Goal: Task Accomplishment & Management: Use online tool/utility

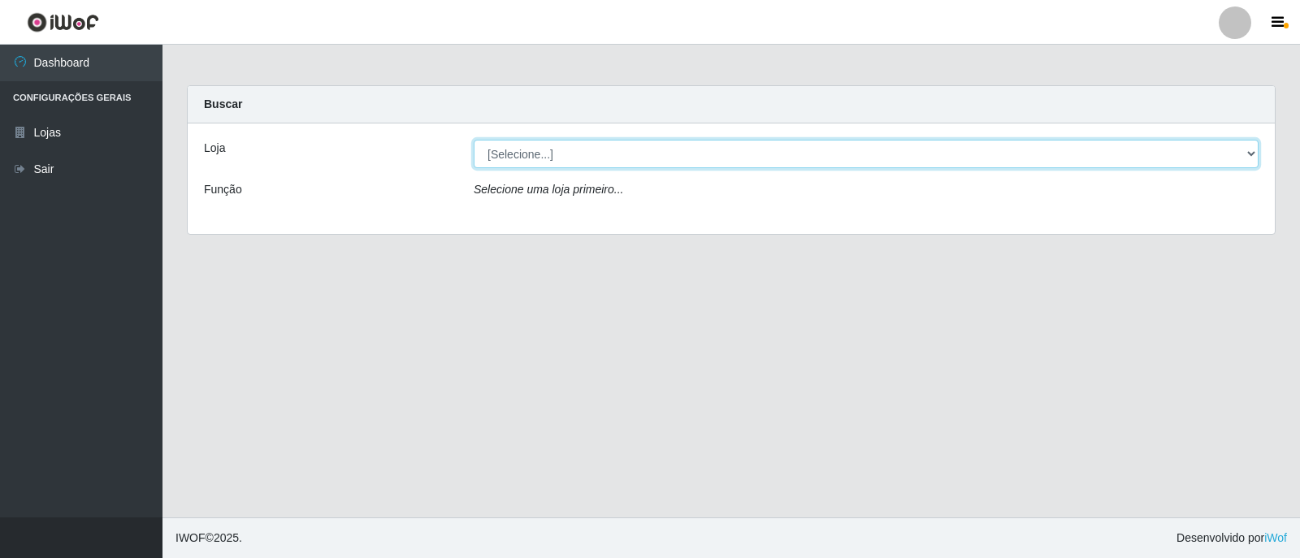
click at [586, 141] on select "[Selecione...] SuperFácil Atacado - [GEOGRAPHIC_DATA]" at bounding box center [866, 154] width 785 height 28
select select "504"
click at [474, 140] on select "[Selecione...] SuperFácil Atacado - [GEOGRAPHIC_DATA]" at bounding box center [866, 154] width 785 height 28
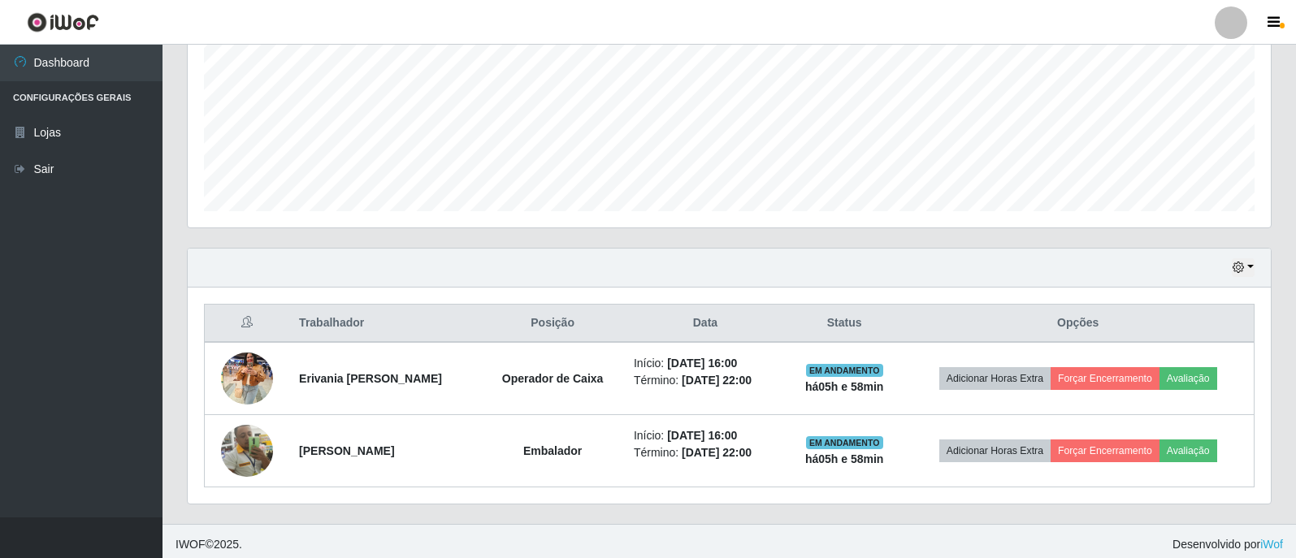
scroll to position [812469, 811723]
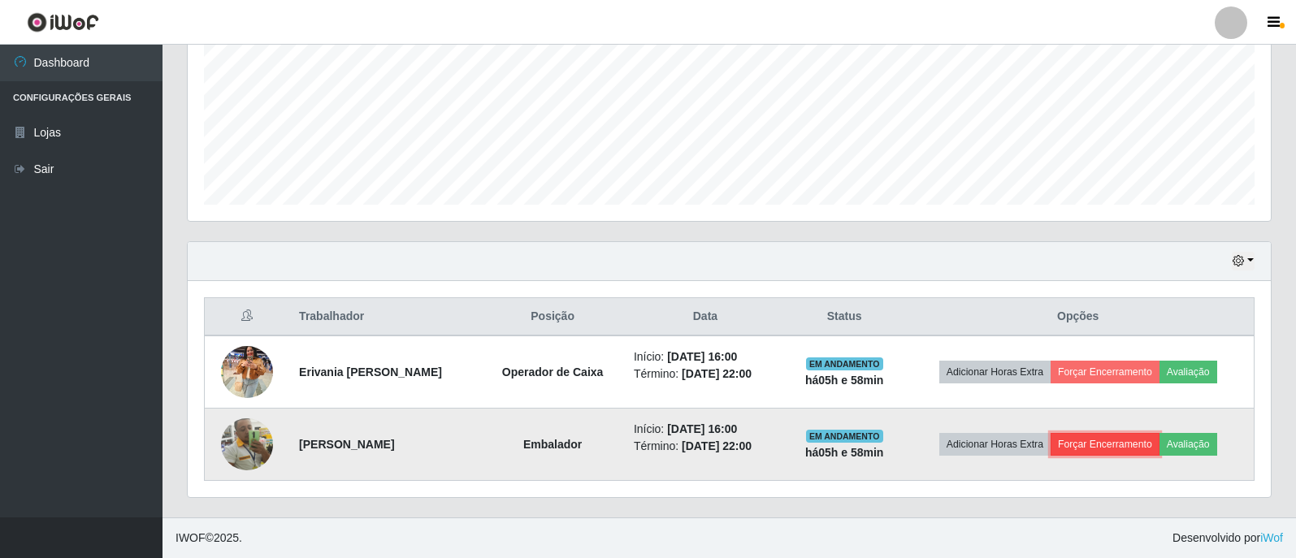
click at [1100, 447] on button "Forçar Encerramento" at bounding box center [1105, 444] width 109 height 23
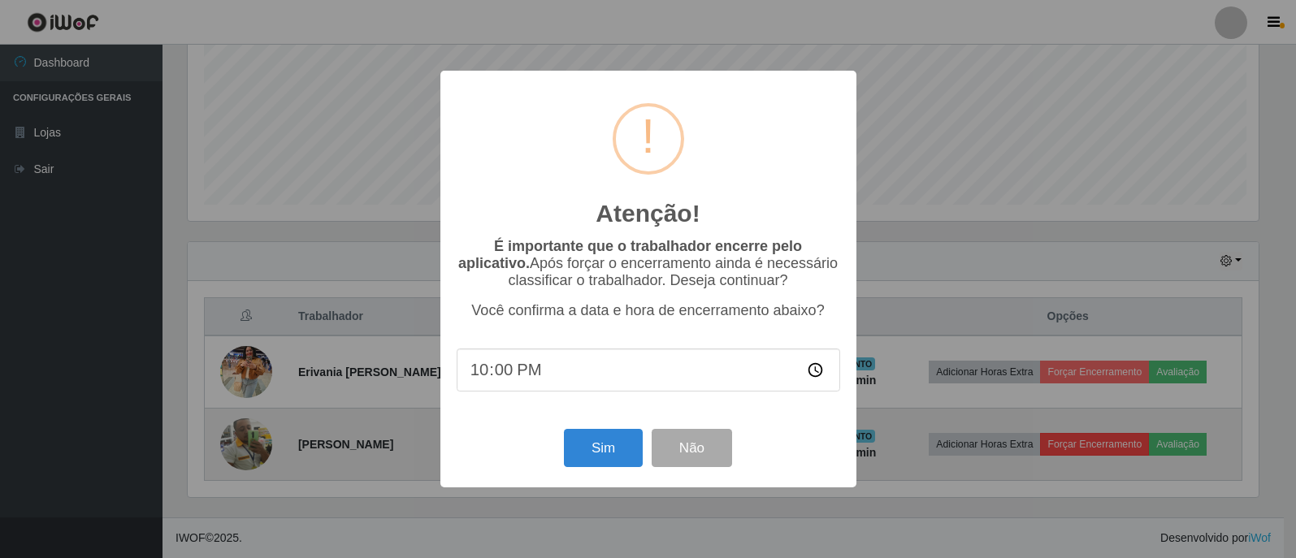
scroll to position [337, 1075]
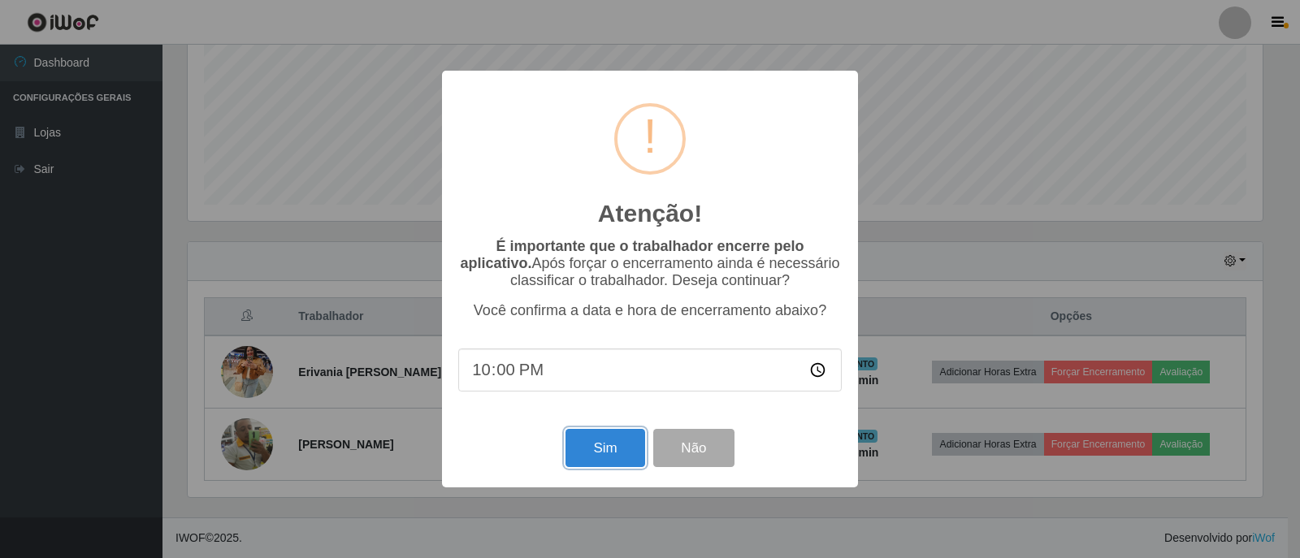
drag, startPoint x: 600, startPoint y: 454, endPoint x: 609, endPoint y: 455, distance: 9.1
click at [602, 454] on button "Sim" at bounding box center [605, 448] width 79 height 38
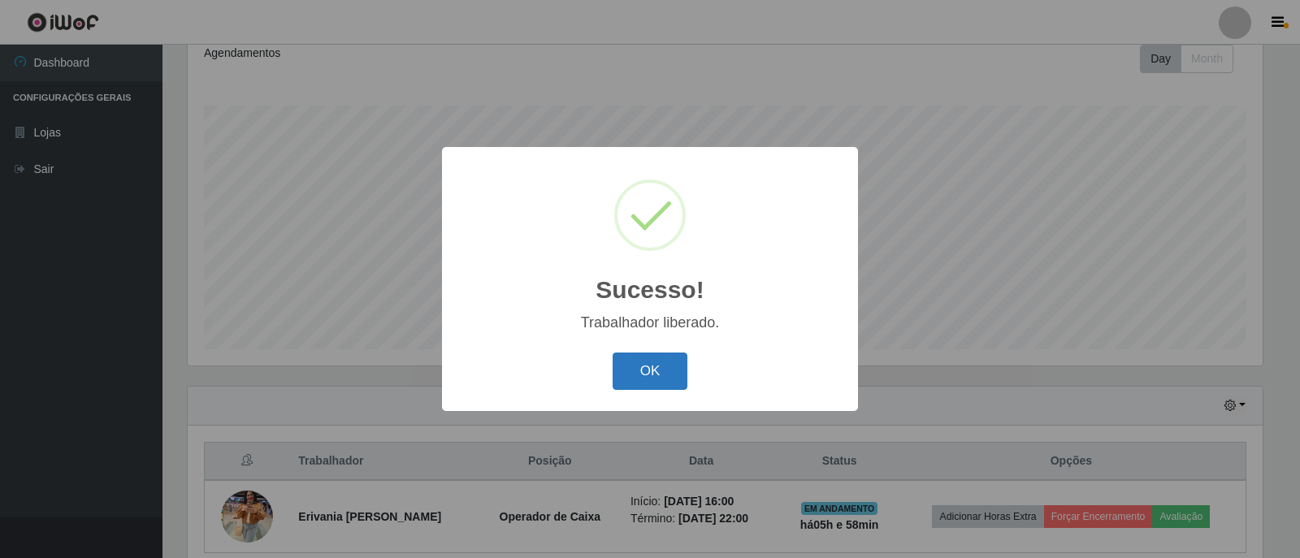
click at [646, 383] on button "OK" at bounding box center [651, 372] width 76 height 38
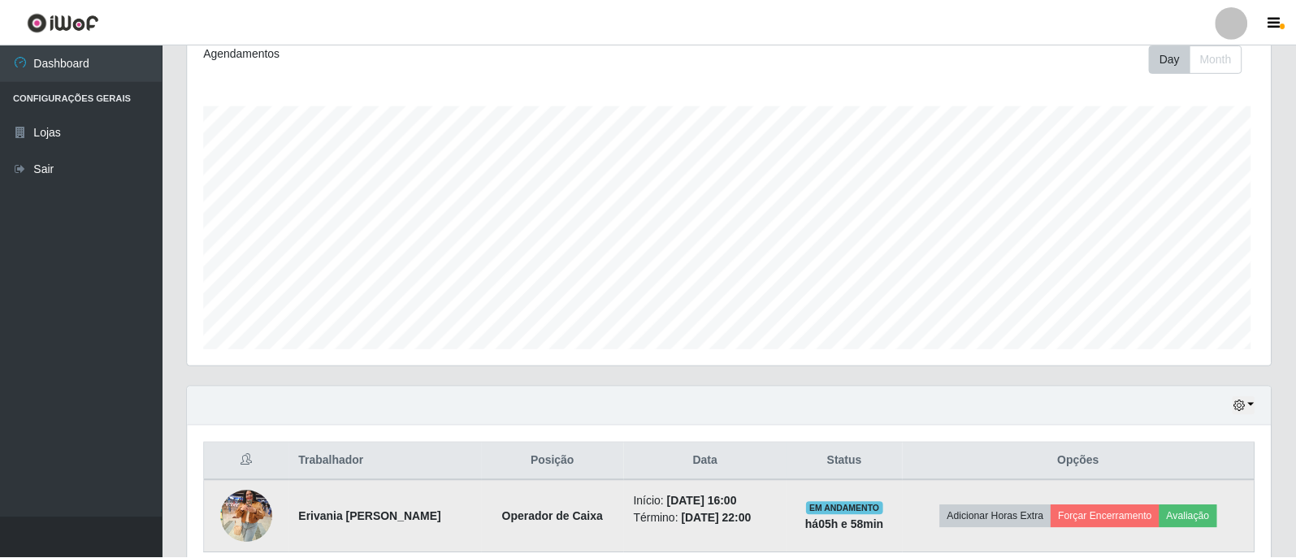
scroll to position [337, 1083]
click at [1092, 515] on button "Forçar Encerramento" at bounding box center [1105, 517] width 109 height 23
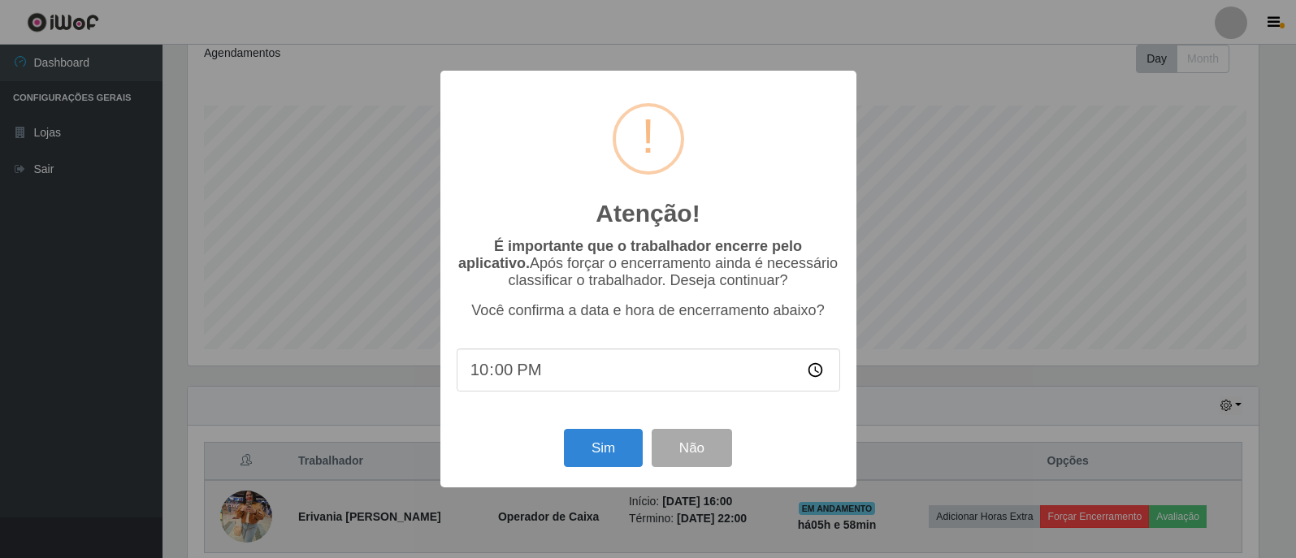
scroll to position [337, 1075]
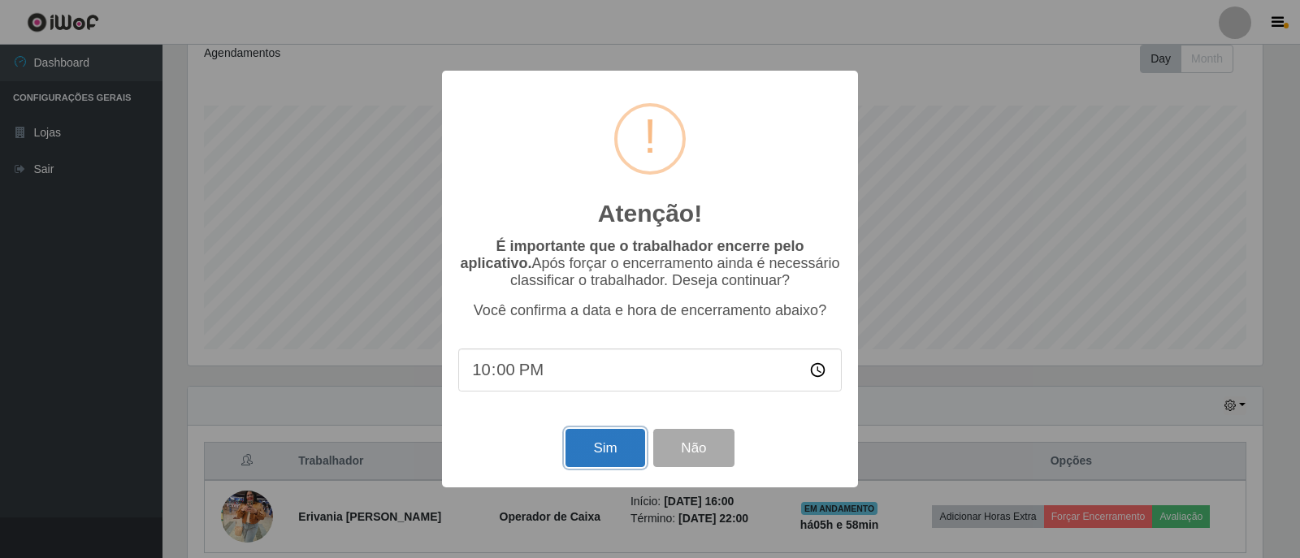
click at [616, 449] on button "Sim" at bounding box center [605, 448] width 79 height 38
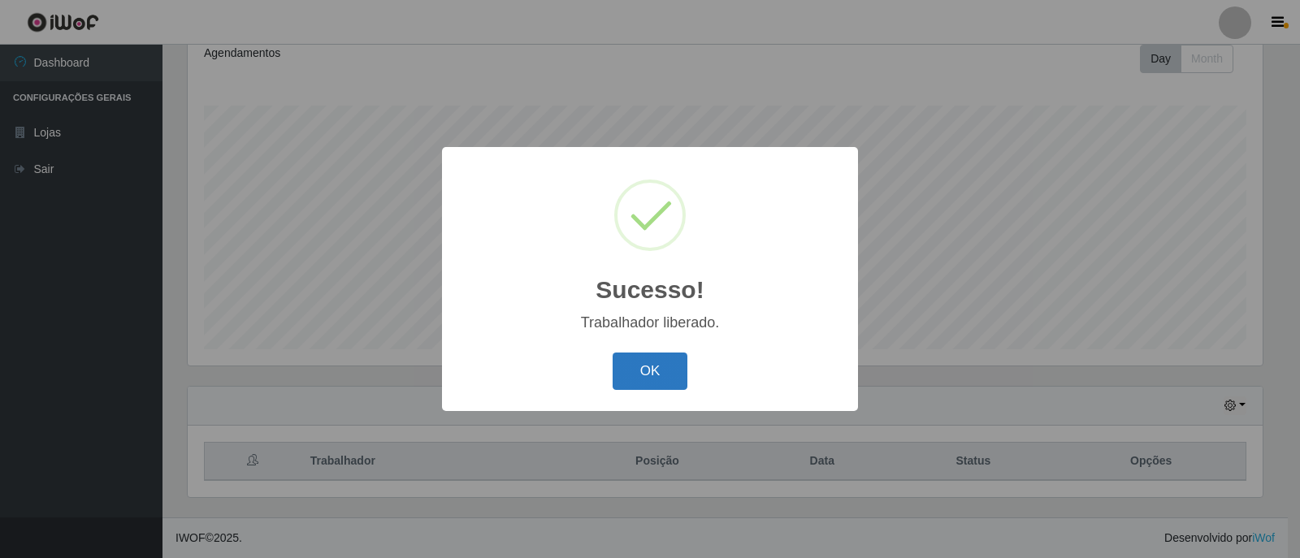
click at [641, 378] on button "OK" at bounding box center [651, 372] width 76 height 38
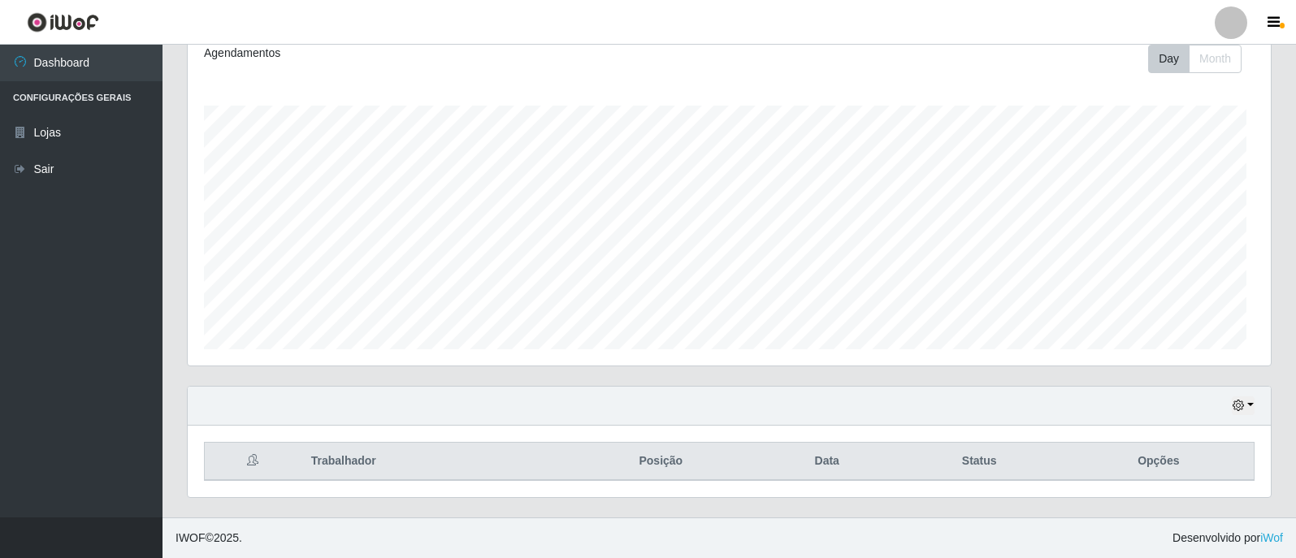
scroll to position [337, 1083]
